Goal: Check status

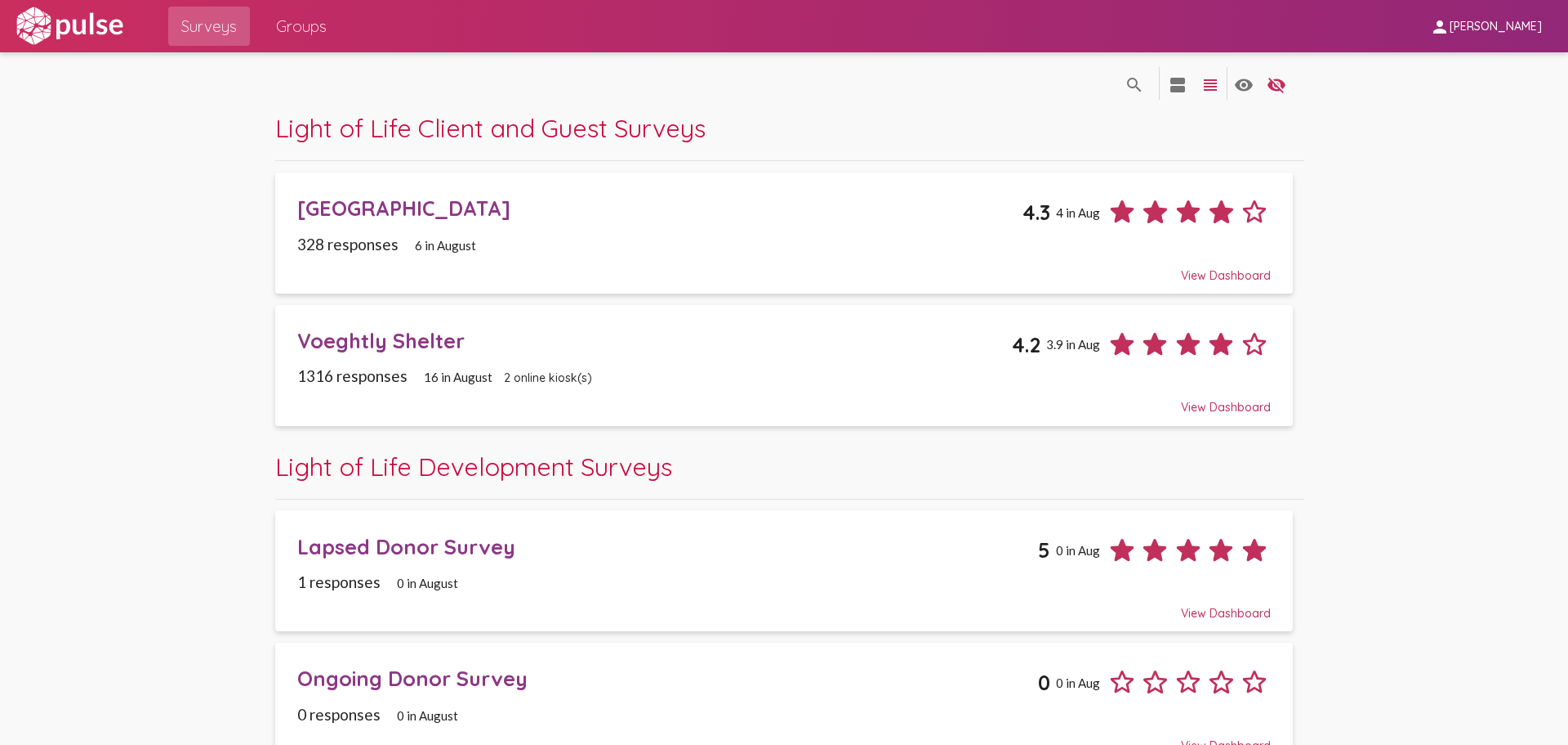
scroll to position [45, 0]
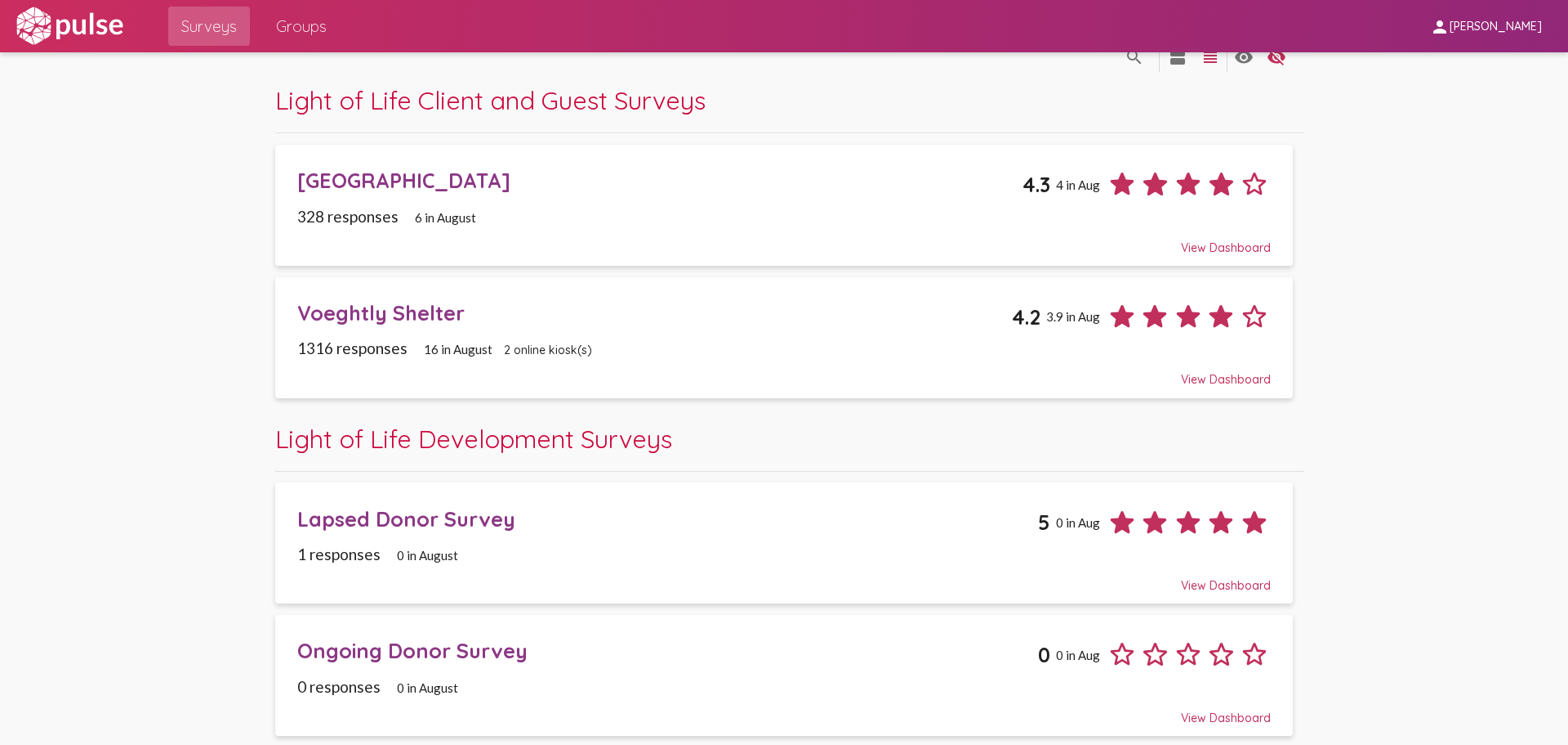
scroll to position [0, 0]
